Goal: Task Accomplishment & Management: Complete application form

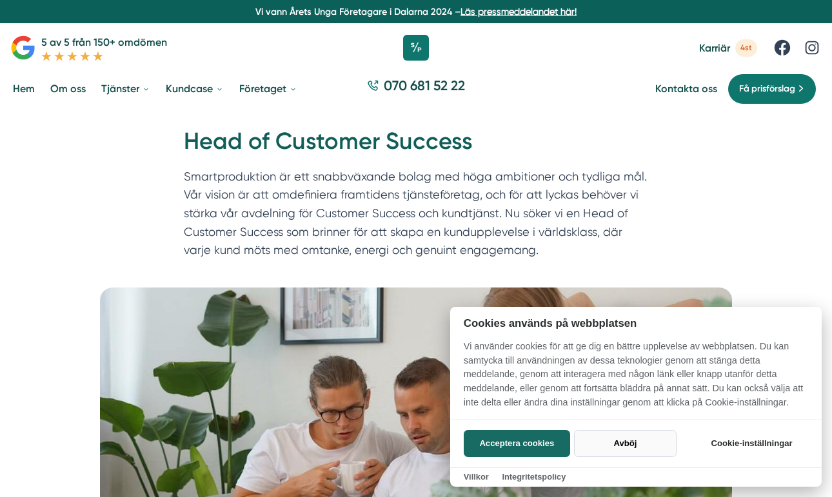
click at [628, 442] on button "Avböj" at bounding box center [625, 443] width 103 height 27
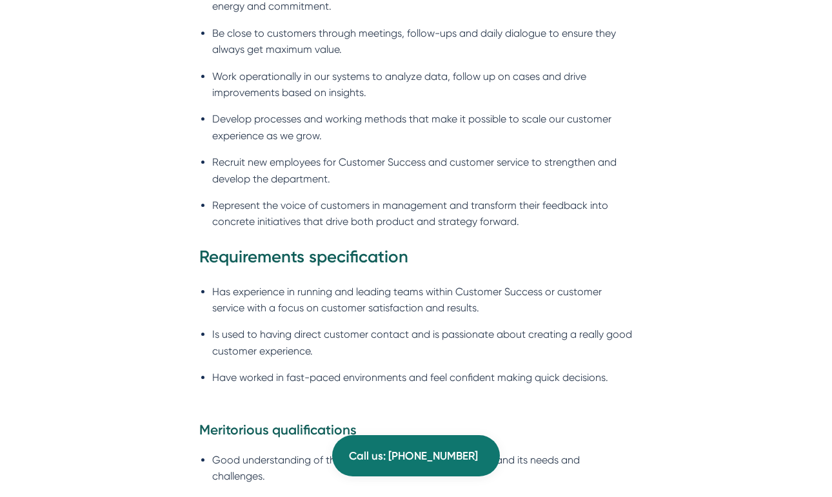
scroll to position [1175, 0]
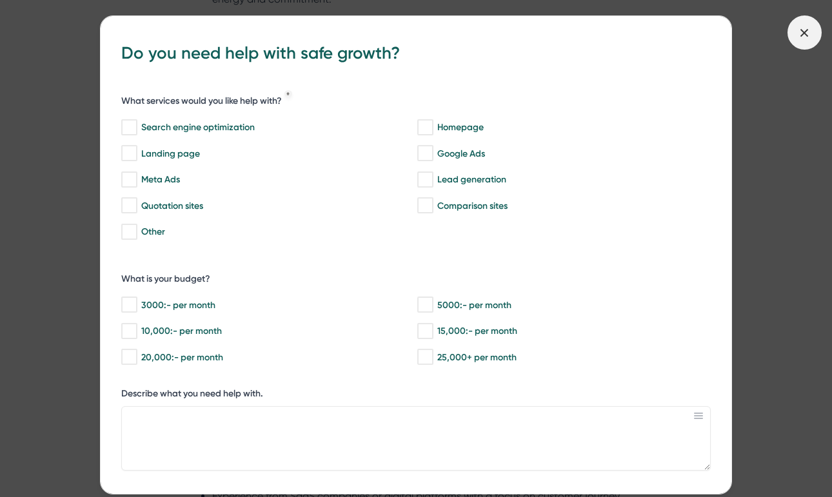
click at [808, 32] on icon at bounding box center [805, 33] width 14 height 14
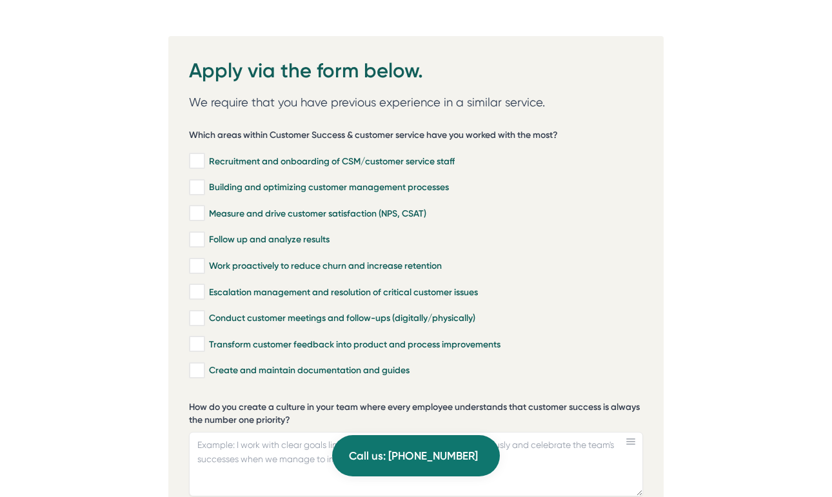
scroll to position [2748, 0]
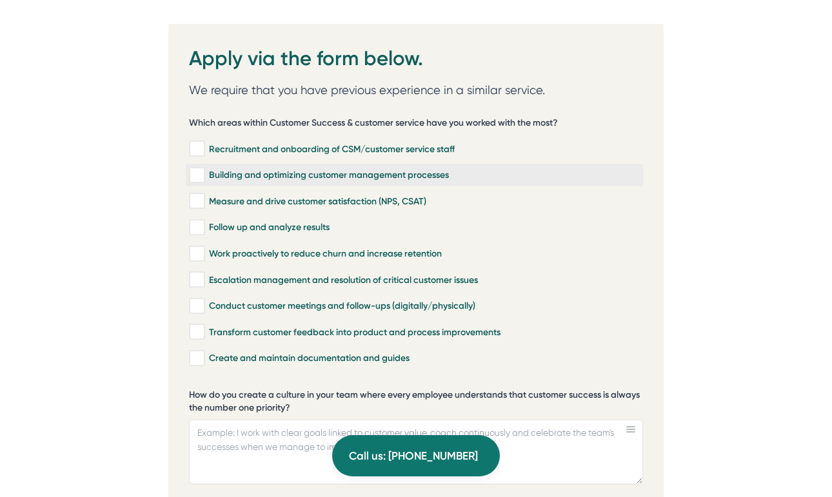
click at [195, 169] on input "Building and optimizing customer management processes" at bounding box center [196, 175] width 15 height 13
checkbox input "true"
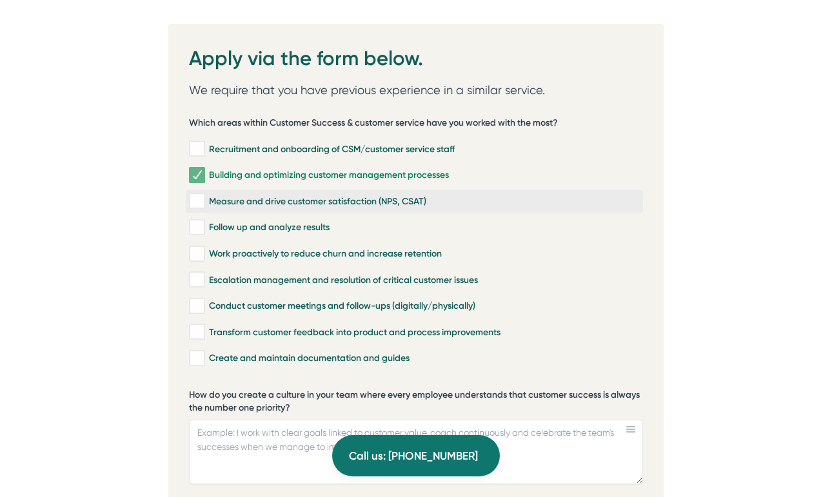
click at [199, 195] on input "Measure and drive customer satisfaction (NPS, CSAT)" at bounding box center [196, 201] width 15 height 13
checkbox input "true"
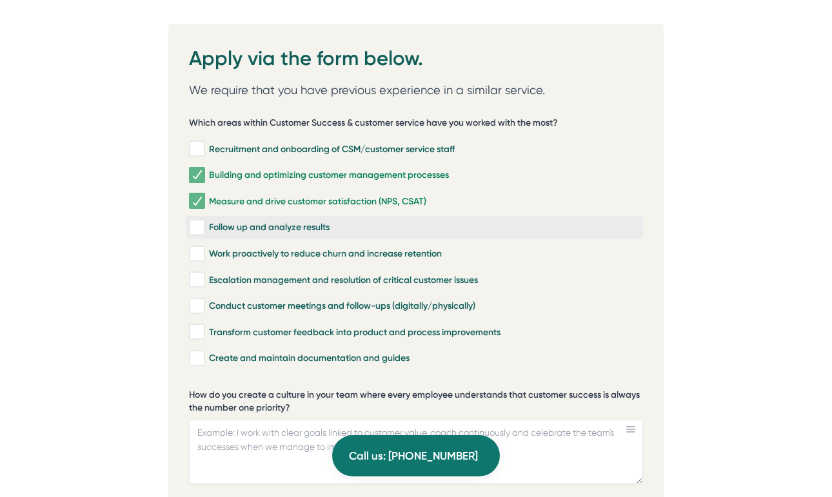
click at [203, 221] on input "Follow up and analyze results" at bounding box center [196, 227] width 15 height 13
checkbox input "true"
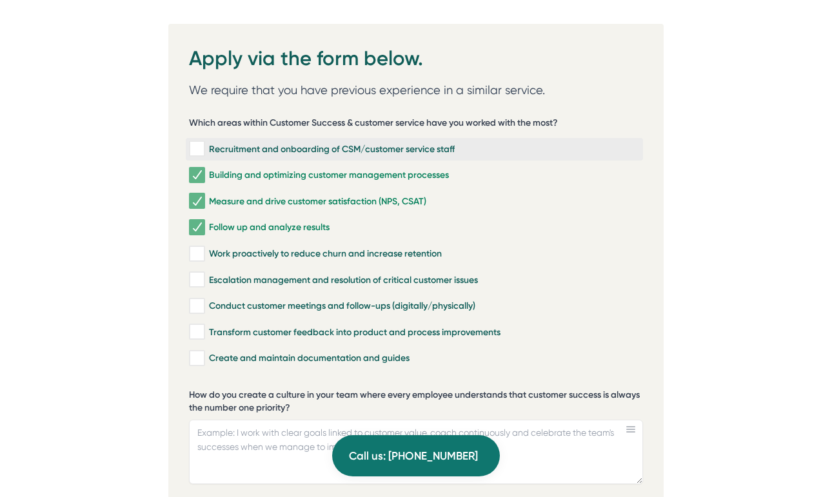
click at [196, 143] on input "Recruitment and onboarding of CSM/customer service staff" at bounding box center [196, 149] width 15 height 13
checkbox input "true"
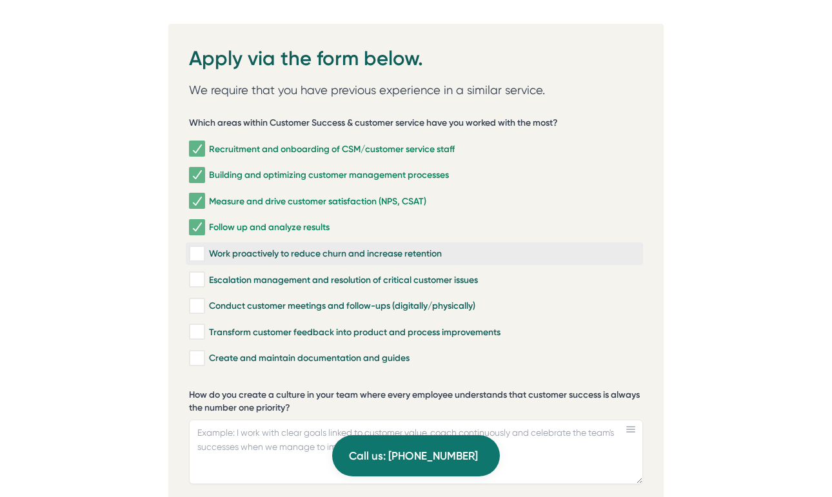
click at [199, 248] on input "Work proactively to reduce churn and increase retention" at bounding box center [196, 254] width 15 height 13
checkbox input "true"
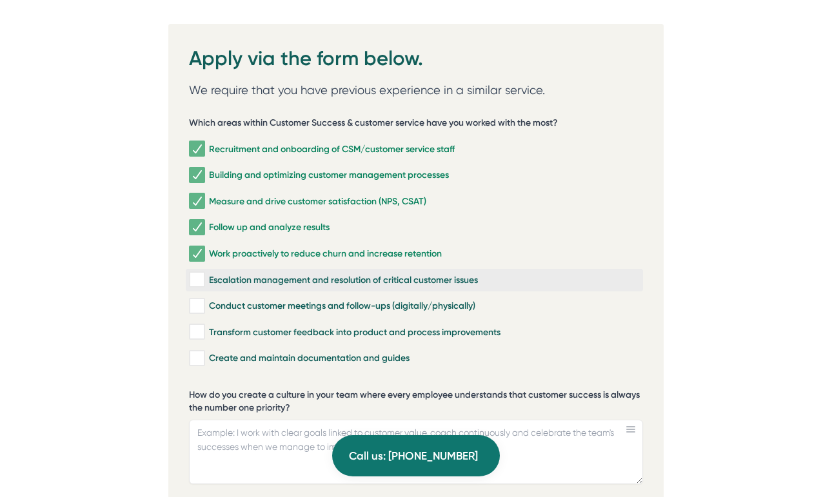
click at [206, 274] on div "Escalation management and resolution of critical customer issues" at bounding box center [414, 280] width 451 height 13
click at [204, 274] on input "Escalation management and resolution of critical customer issues" at bounding box center [196, 280] width 15 height 13
checkbox input "true"
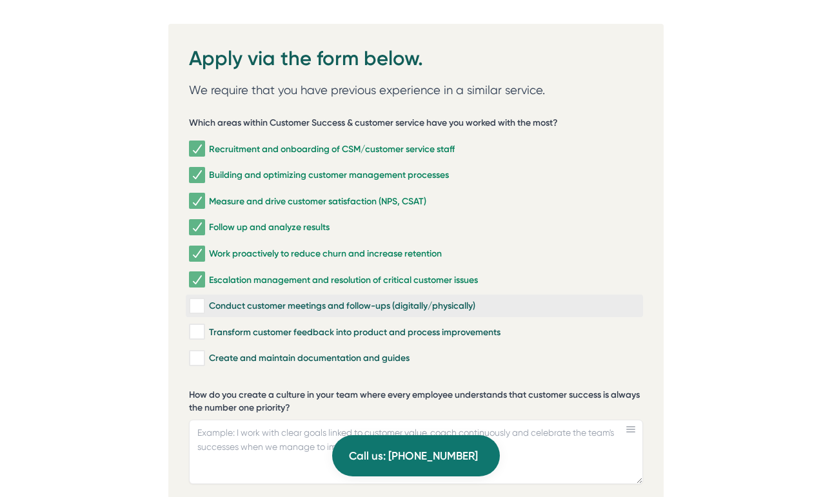
click at [203, 300] on input "Conduct customer meetings and follow-ups (digitally/physically)" at bounding box center [196, 306] width 15 height 13
checkbox input "true"
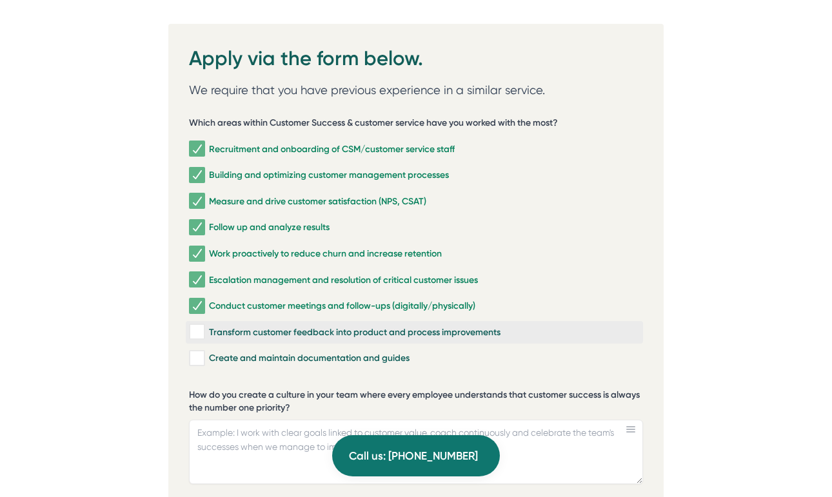
click at [206, 326] on div "Transform customer feedback into product and process improvements" at bounding box center [414, 332] width 451 height 13
click at [204, 326] on input "Transform customer feedback into product and process improvements" at bounding box center [196, 332] width 15 height 13
checkbox input "true"
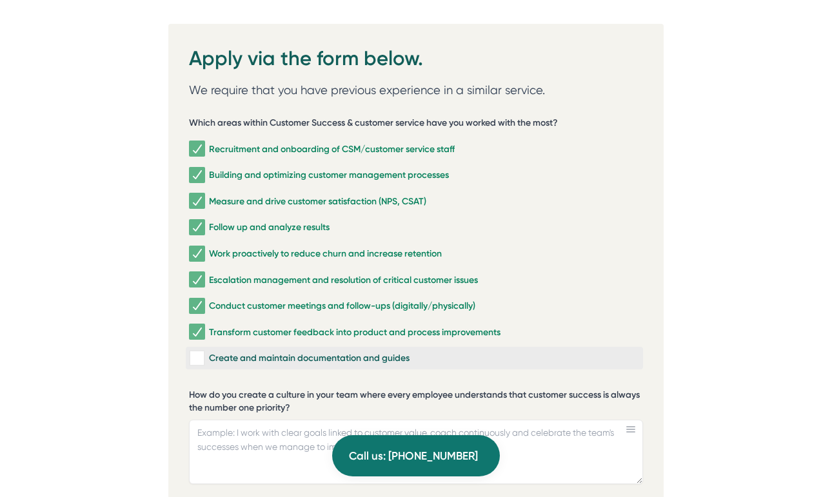
click at [201, 352] on input "Create and maintain documentation and guides" at bounding box center [196, 358] width 15 height 13
checkbox input "true"
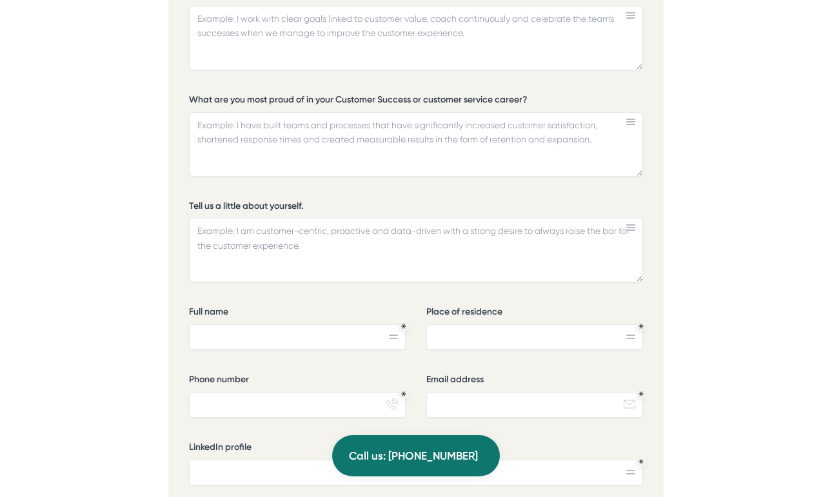
scroll to position [3168, 0]
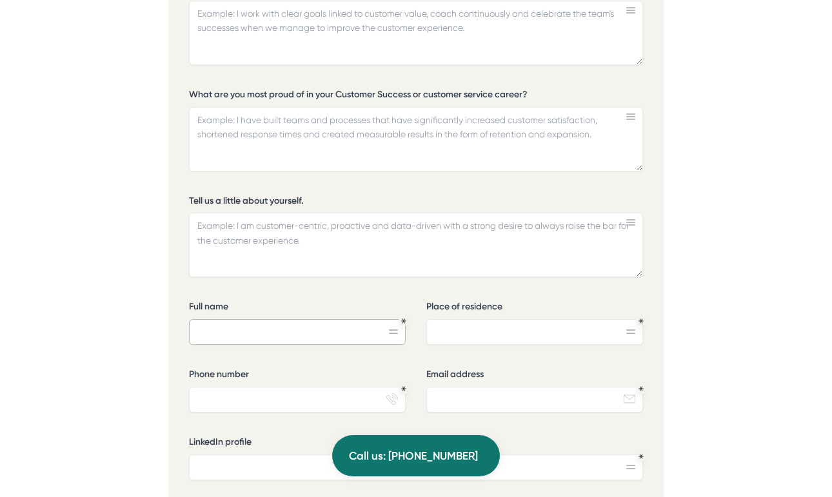
click at [271, 319] on input "Full name" at bounding box center [297, 332] width 217 height 26
type input "[PERSON_NAME]"
type input "Varby"
type input "0709214177"
type input "[EMAIL_ADDRESS][DOMAIN_NAME]"
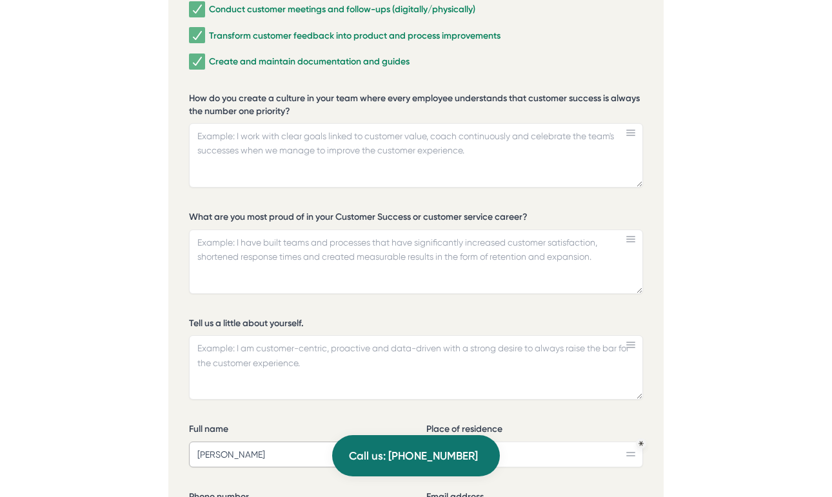
scroll to position [3047, 0]
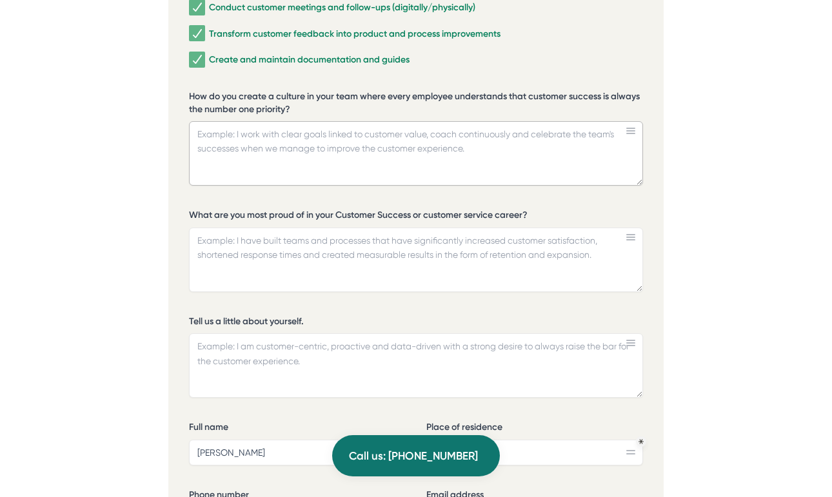
click at [323, 128] on textarea "How do you create a culture in your team where every employee understands that …" at bounding box center [416, 153] width 454 height 65
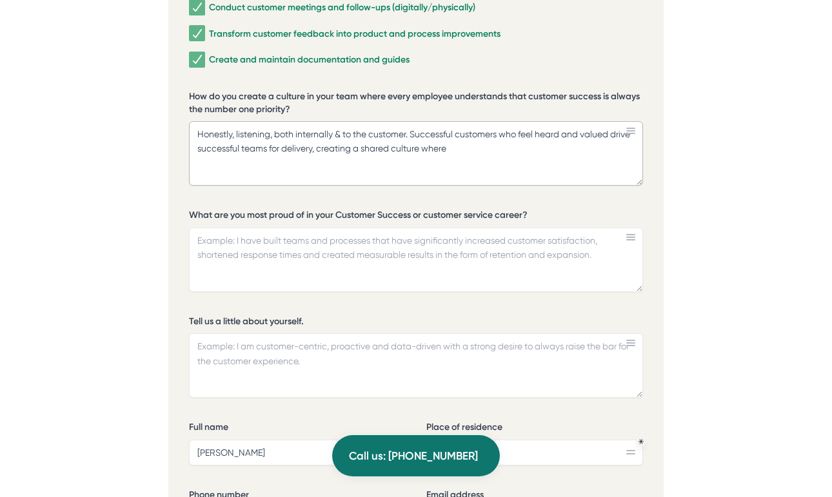
click at [203, 132] on textarea "Honestly, listening, both internally & to the customer. Successful customers wh…" at bounding box center [416, 153] width 454 height 65
click at [497, 131] on textarea "Honestly, listening, both internally & to the customer. Successful customers wh…" at bounding box center [416, 153] width 454 height 65
type textarea "Honestly, listening, both internally & to the customer. Successful customers wh…"
click at [351, 252] on textarea "What are you most proud of in your Customer Success or customer service career?" at bounding box center [416, 260] width 454 height 65
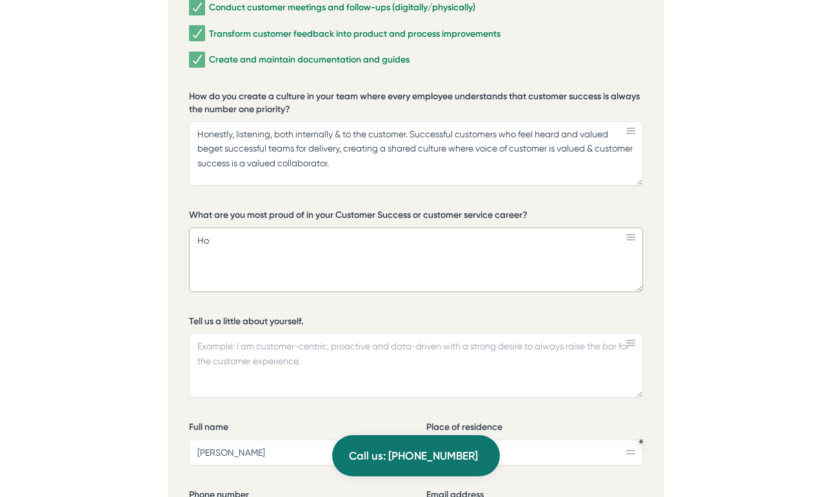
type textarea "H"
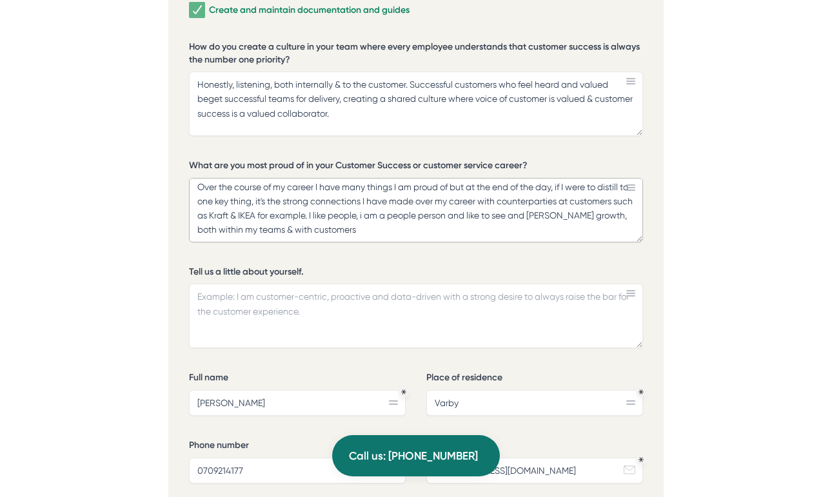
scroll to position [3099, 0]
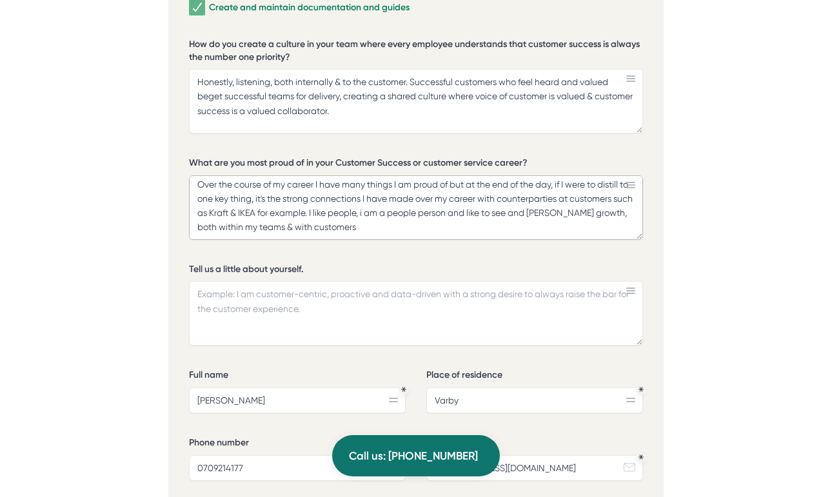
type textarea "Over the course of my career I have many things I am proud of but at the end of…"
click at [343, 301] on textarea "Tell us a little about yourself." at bounding box center [416, 313] width 454 height 65
click at [297, 289] on textarea "I strive for a culture where a compelling customer experience is delivered, I m…" at bounding box center [416, 313] width 454 height 65
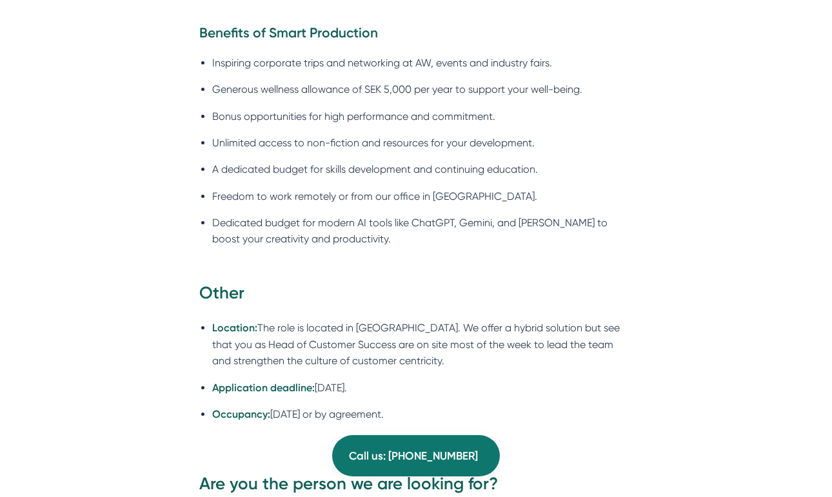
scroll to position [2283, 0]
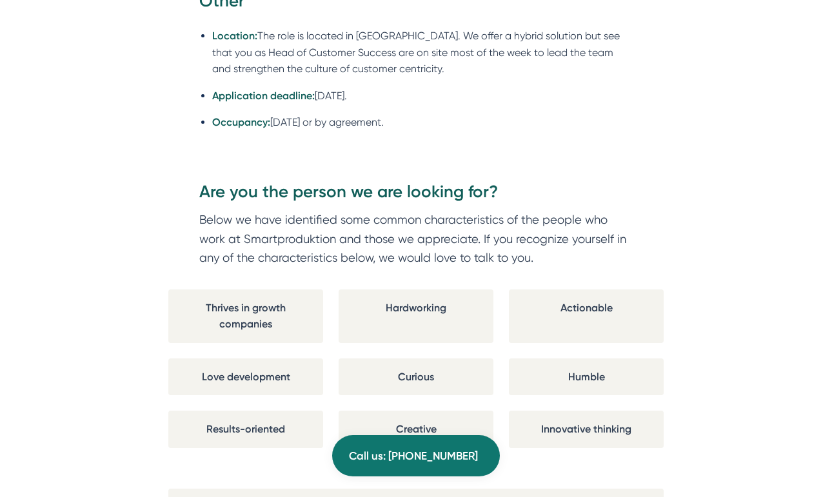
type textarea "I strive for a culture where a compelling customer experience is delivered, I m…"
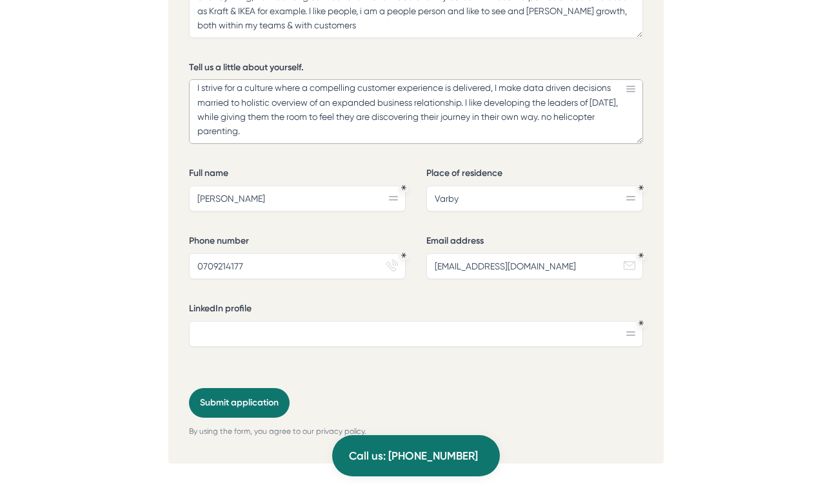
scroll to position [3296, 0]
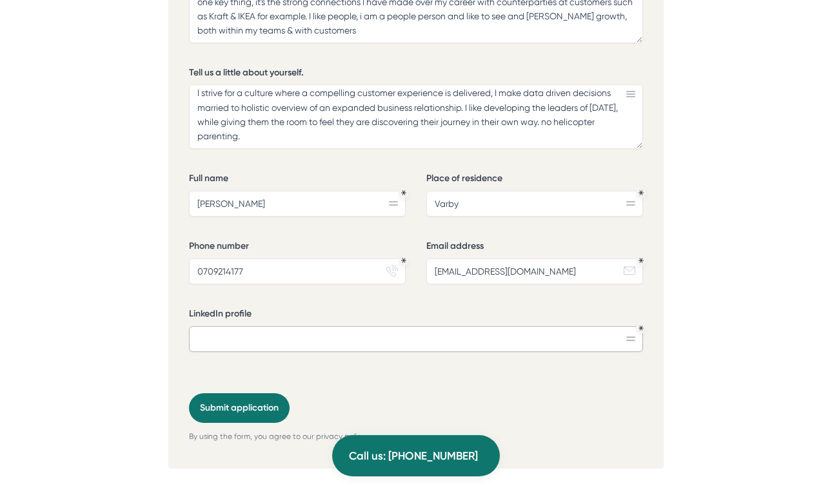
click at [282, 330] on input "LinkedIn profile" at bounding box center [416, 339] width 454 height 26
paste input "[URL][DOMAIN_NAME][PERSON_NAME]"
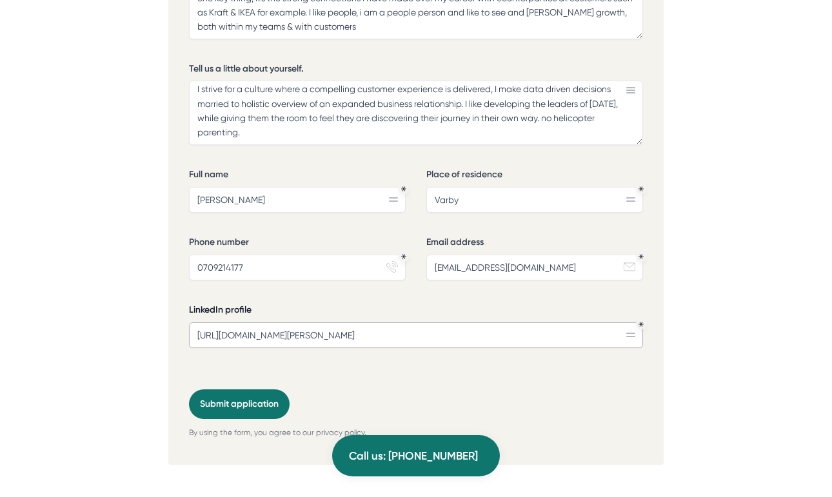
scroll to position [3307, 0]
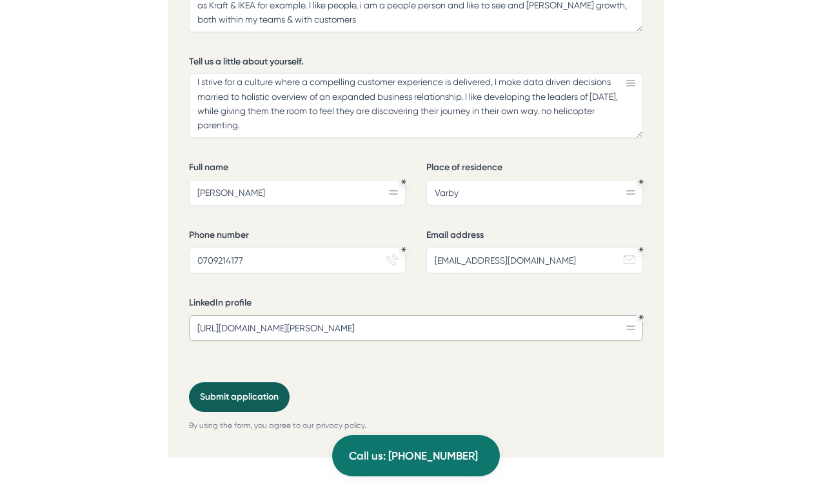
type input "[URL][DOMAIN_NAME][PERSON_NAME]"
click at [246, 392] on font "Submit application" at bounding box center [239, 397] width 79 height 11
